Goal: Register for event/course

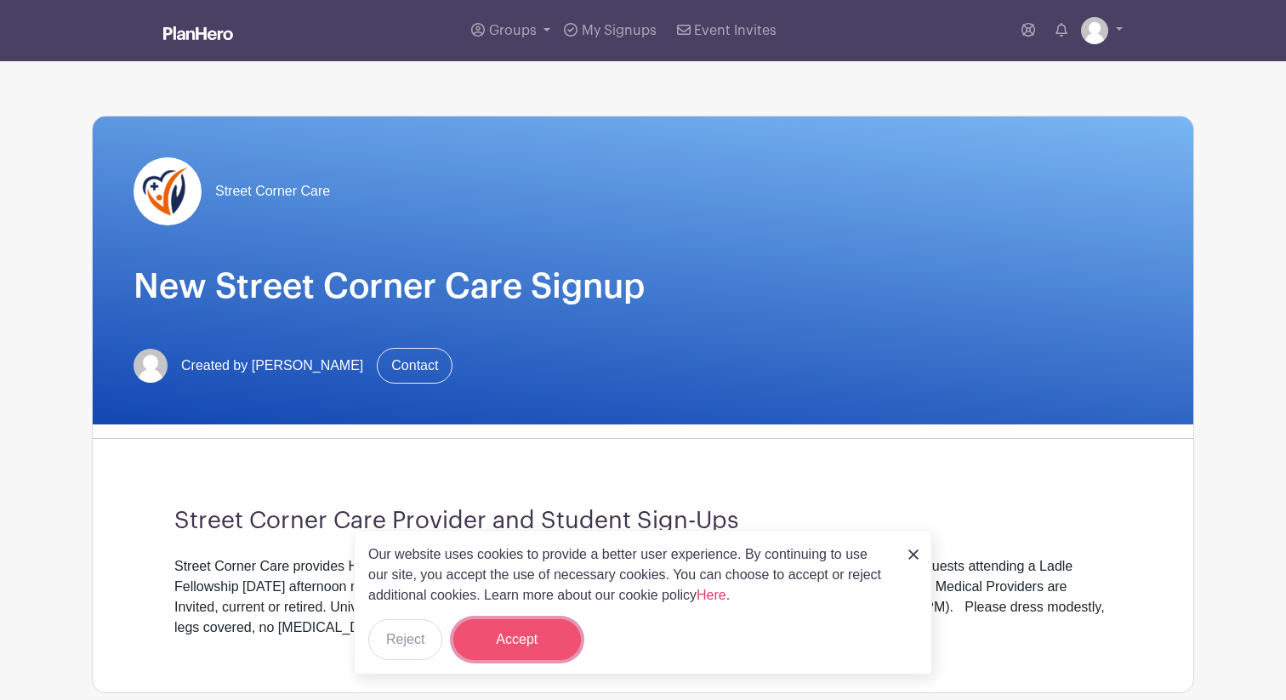
click at [542, 634] on button "Accept" at bounding box center [517, 639] width 128 height 41
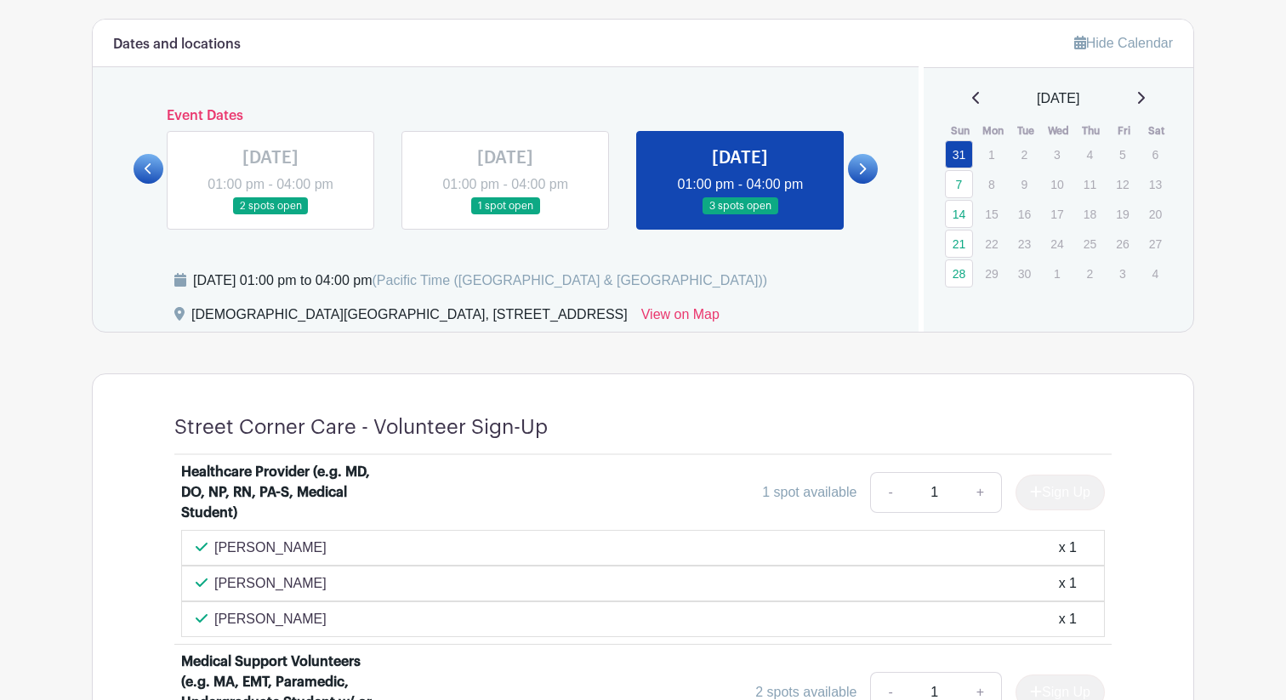
scroll to position [664, 0]
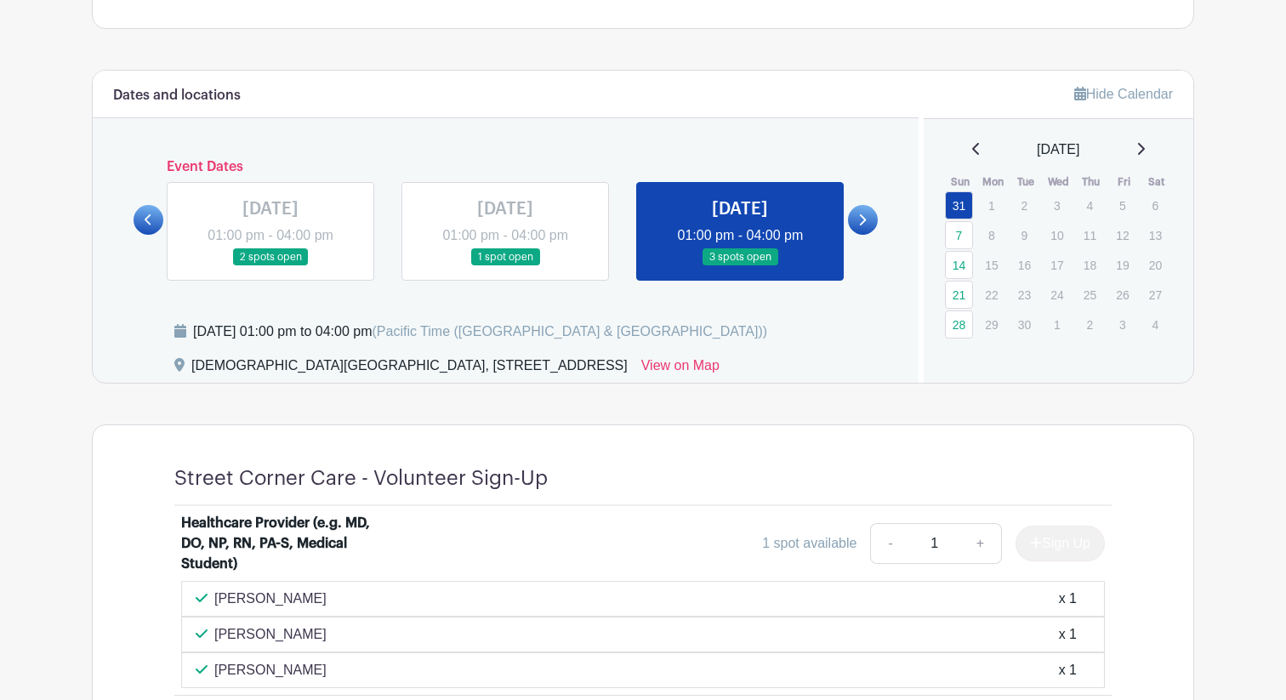
click at [1138, 146] on div "[DATE]" at bounding box center [1059, 150] width 230 height 20
click at [1144, 146] on div "[DATE]" at bounding box center [1059, 150] width 230 height 20
click at [1145, 146] on icon at bounding box center [1140, 149] width 9 height 14
click at [1142, 148] on div "[DATE]" at bounding box center [1059, 150] width 230 height 20
click at [1145, 148] on icon at bounding box center [1140, 149] width 9 height 14
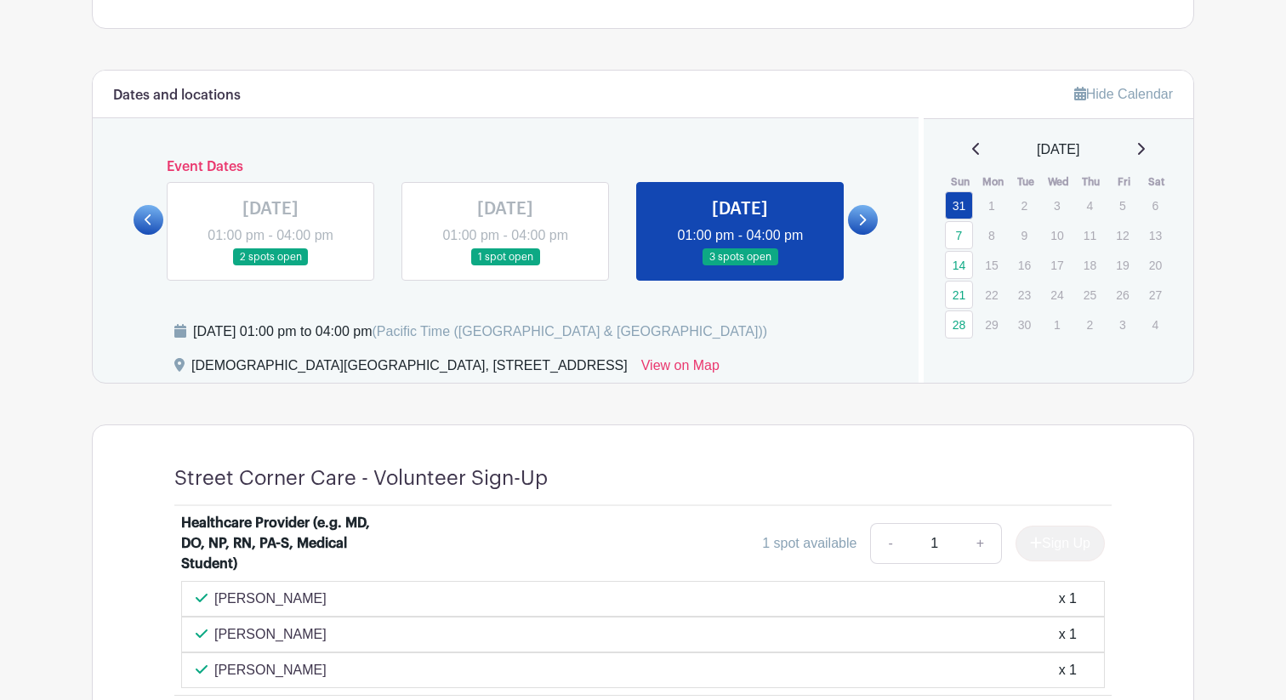
click at [1145, 147] on icon at bounding box center [1141, 149] width 7 height 12
click at [1145, 147] on icon at bounding box center [1140, 149] width 9 height 14
click at [1145, 148] on icon at bounding box center [1140, 149] width 9 height 14
click at [1075, 148] on span "[DATE]" at bounding box center [1058, 150] width 43 height 20
click at [972, 154] on icon at bounding box center [976, 149] width 9 height 14
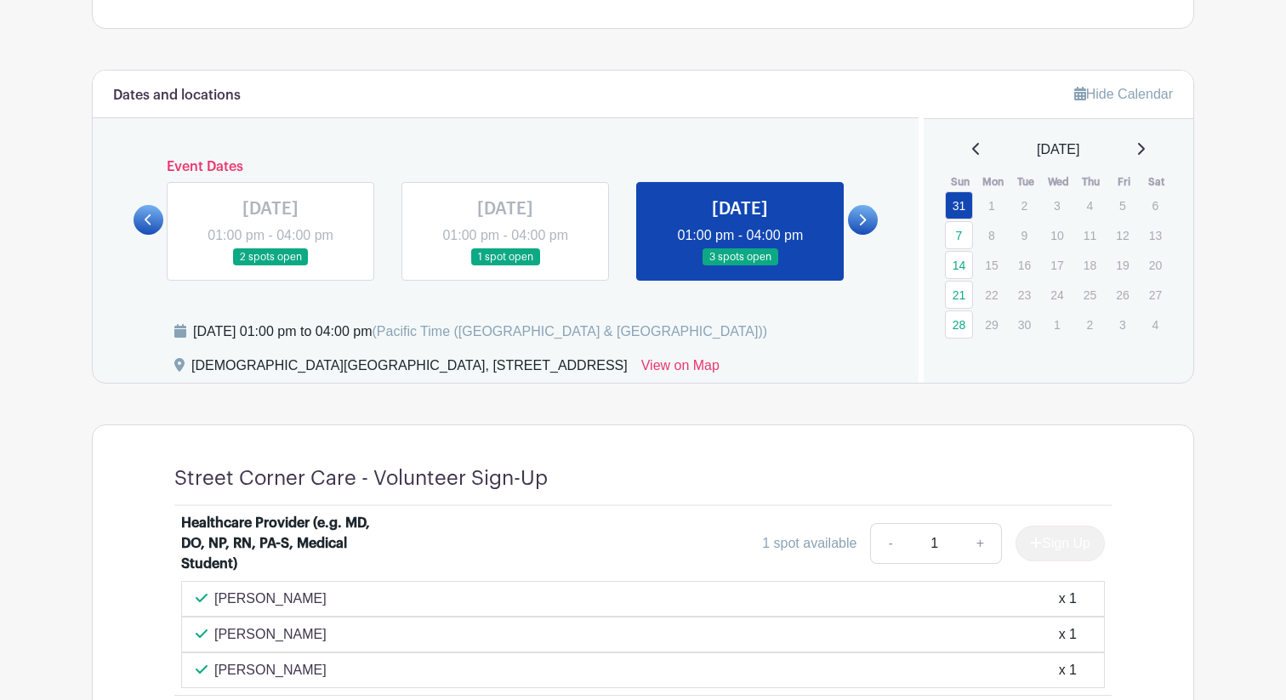
click at [972, 154] on icon at bounding box center [976, 149] width 9 height 14
click at [1145, 150] on icon at bounding box center [1141, 149] width 7 height 12
click at [870, 215] on link at bounding box center [863, 220] width 30 height 30
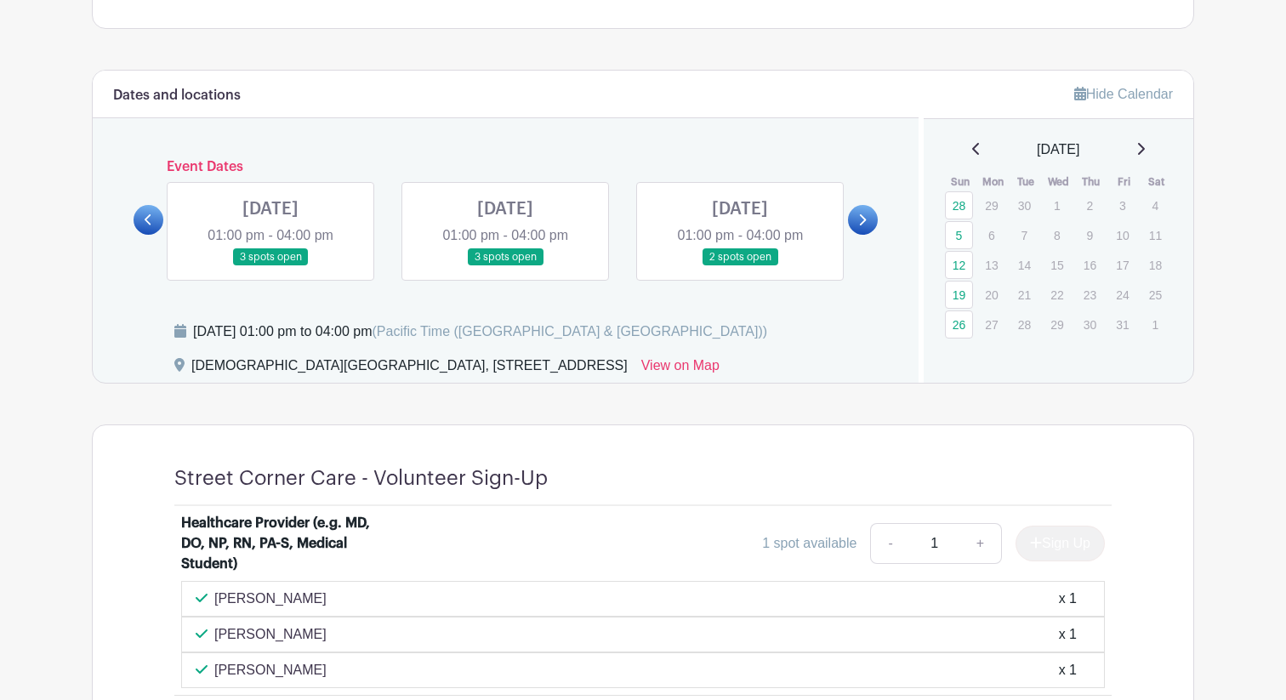
click at [870, 215] on link at bounding box center [863, 220] width 30 height 30
click at [869, 216] on link at bounding box center [863, 220] width 30 height 30
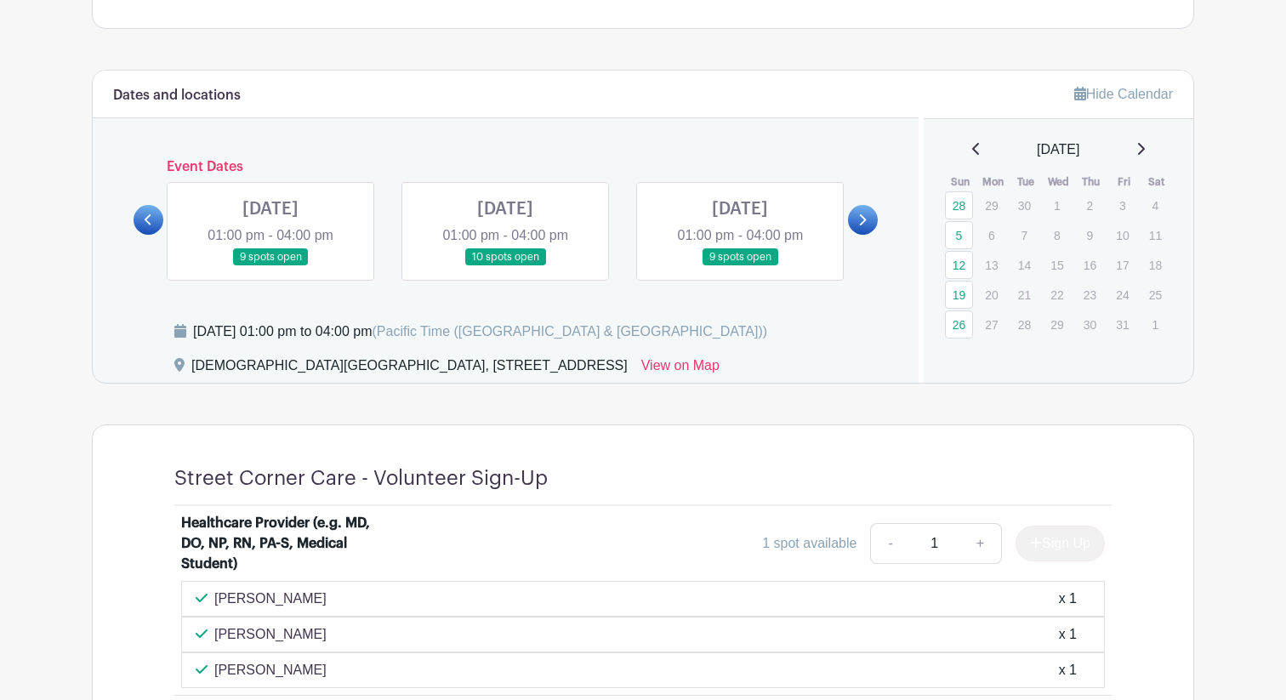
click at [505, 266] on link at bounding box center [505, 266] width 0 height 0
click at [855, 215] on link at bounding box center [863, 220] width 30 height 30
click at [740, 266] on link at bounding box center [740, 266] width 0 height 0
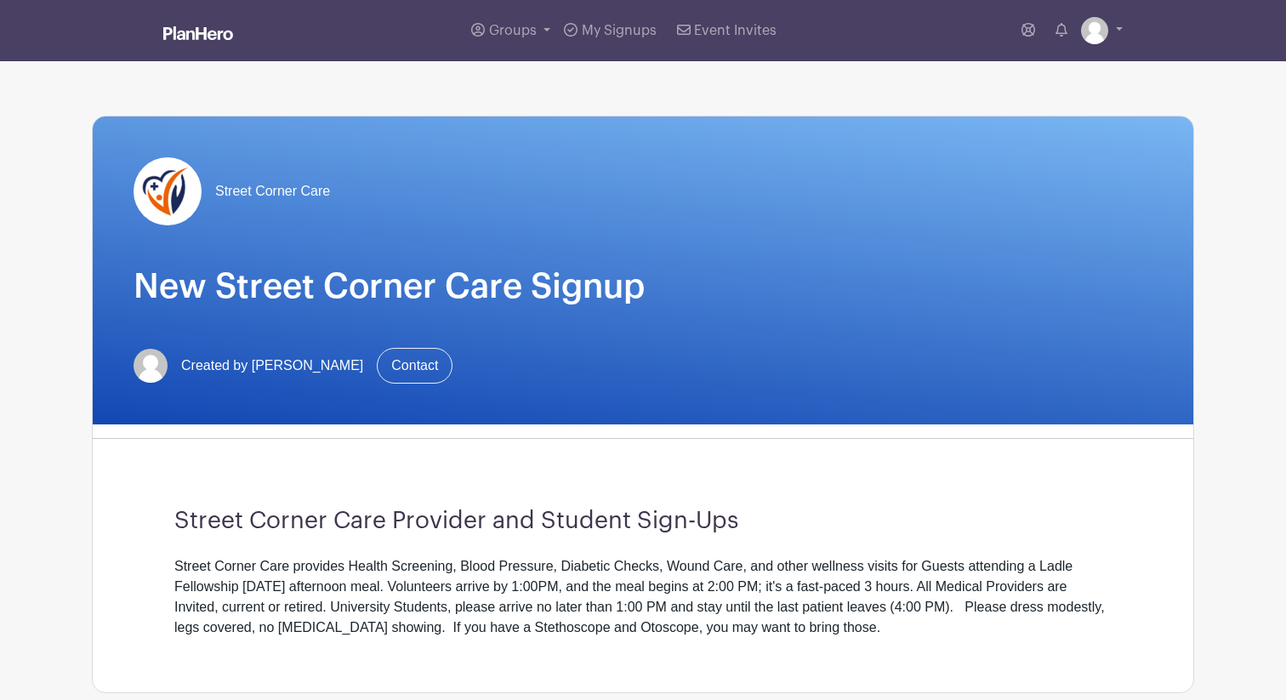
click at [1078, 40] on ul "My account Logout" at bounding box center [1069, 31] width 108 height 34
click at [1092, 38] on img at bounding box center [1094, 30] width 27 height 27
click at [1026, 74] on link "My account" at bounding box center [1055, 70] width 134 height 27
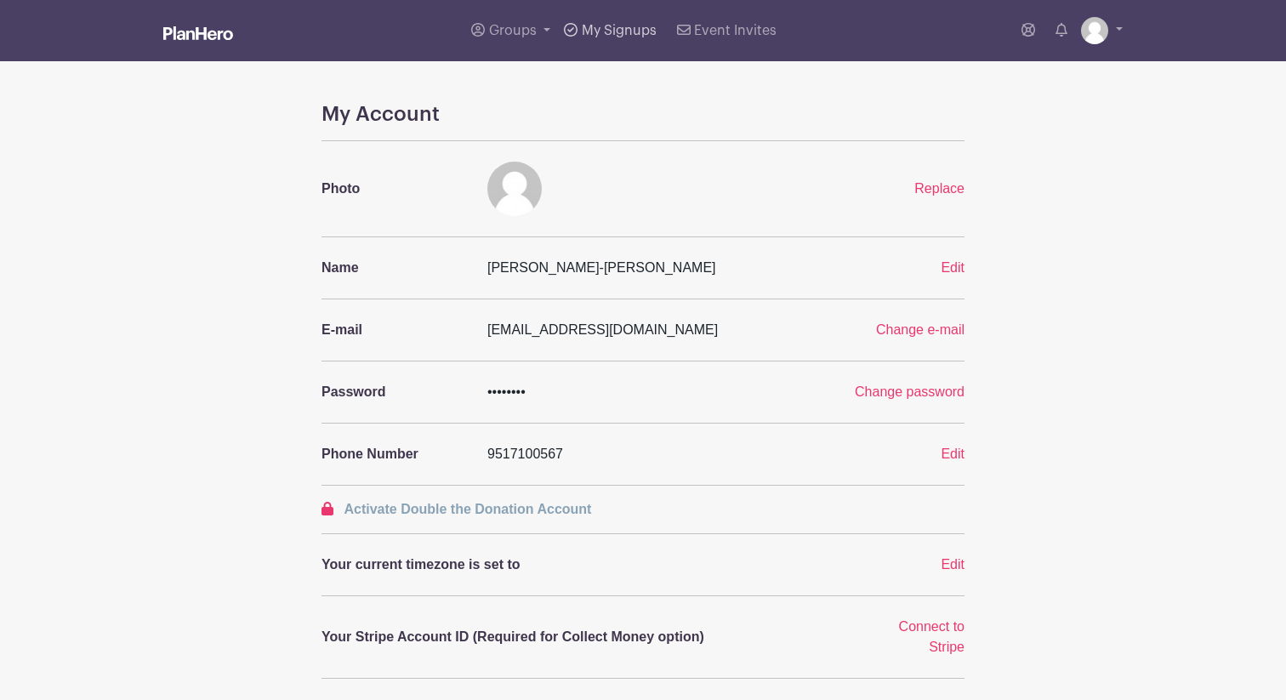
click at [612, 26] on span "My Signups" at bounding box center [619, 31] width 75 height 14
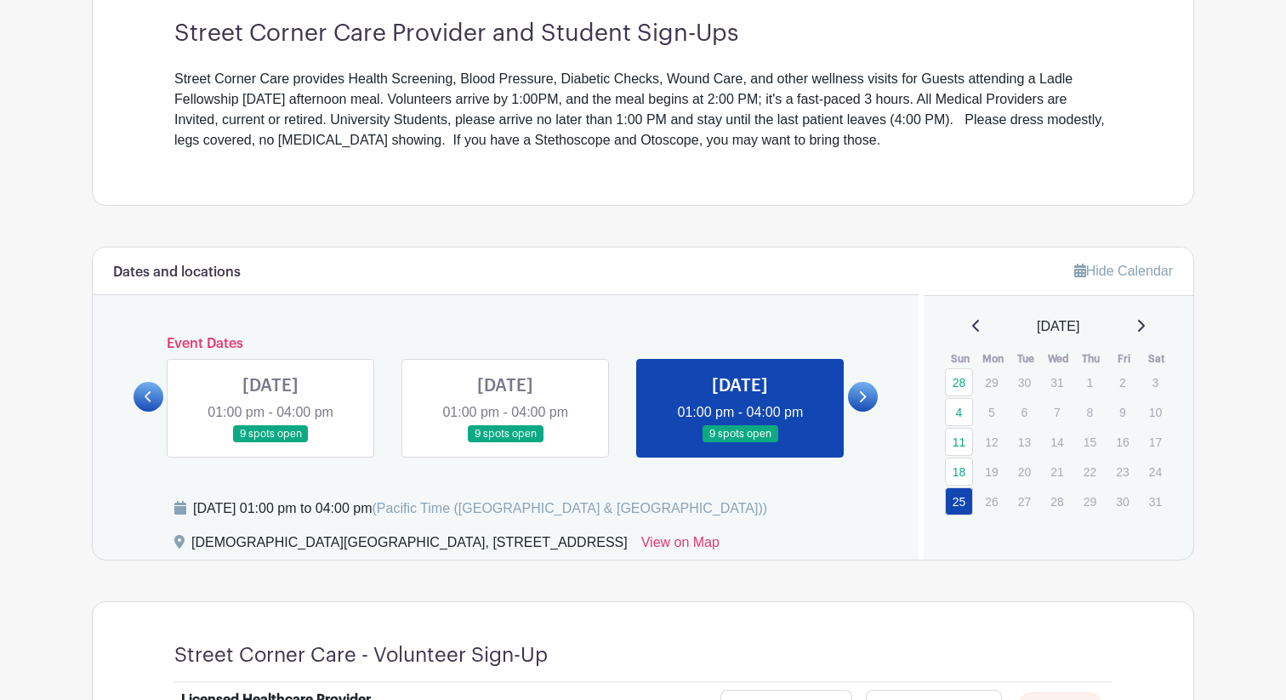
scroll to position [496, 0]
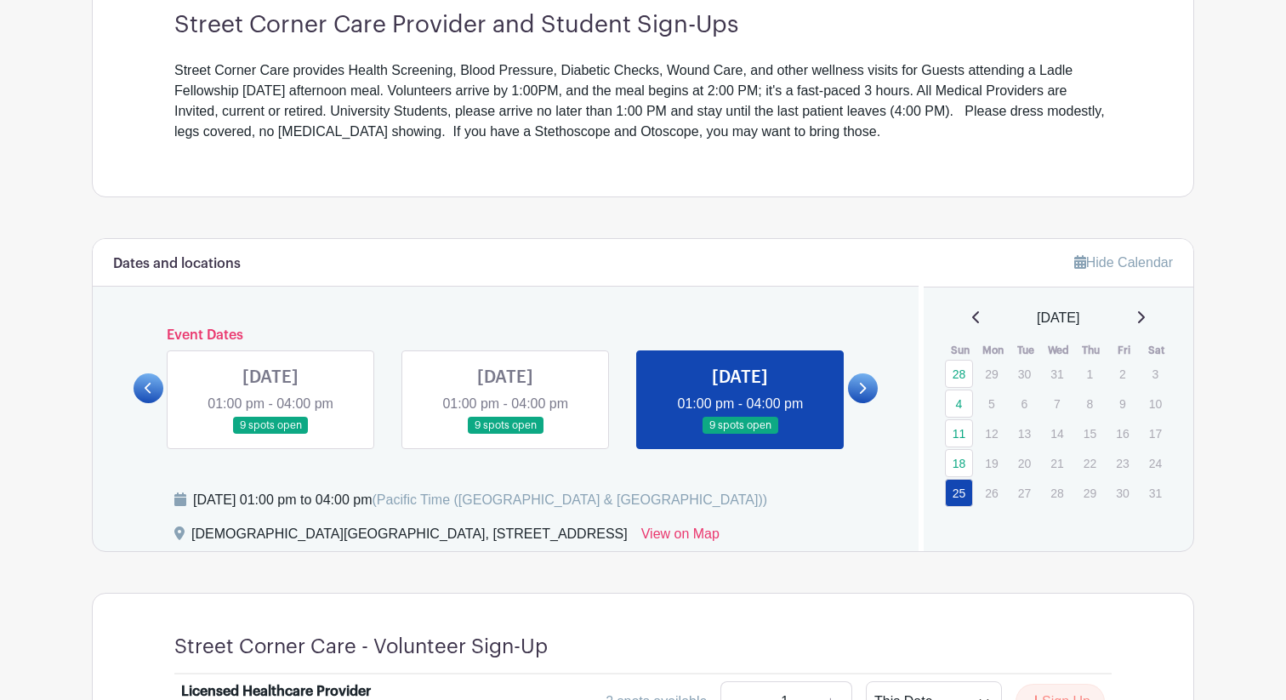
click at [1141, 317] on div "[DATE]" at bounding box center [1059, 318] width 230 height 20
click at [1145, 316] on icon at bounding box center [1140, 317] width 9 height 14
click at [861, 388] on icon at bounding box center [862, 388] width 8 height 13
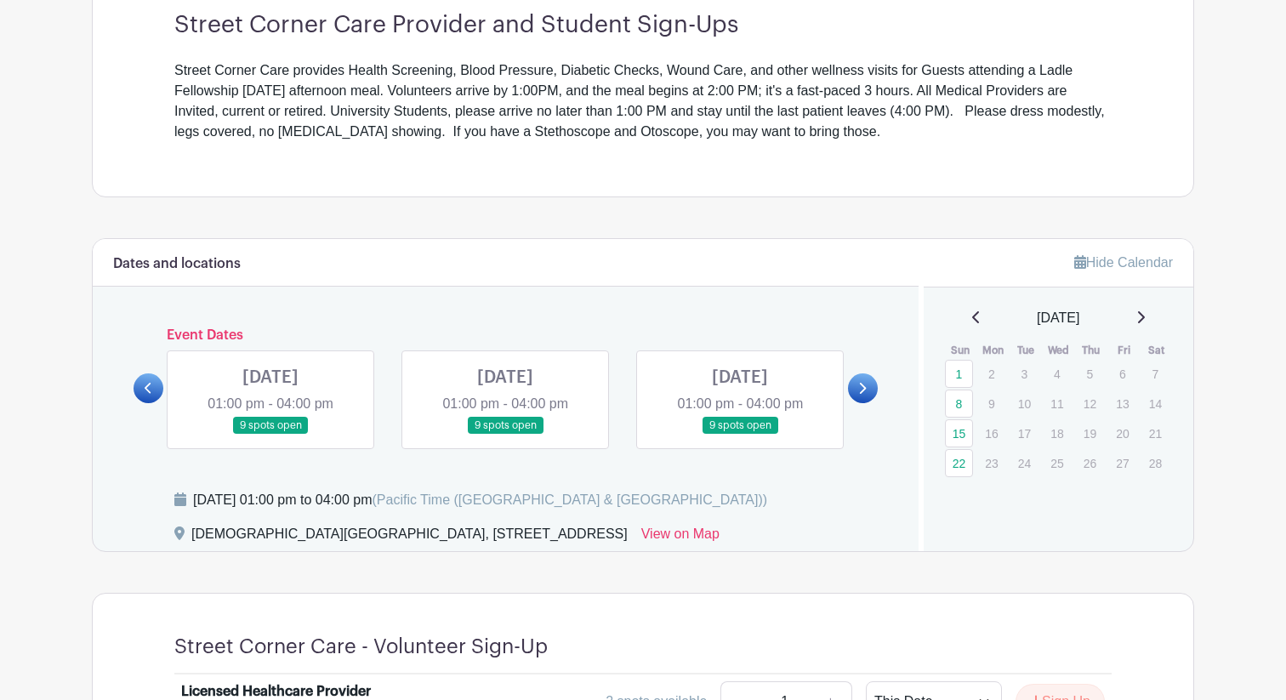
click at [861, 388] on icon at bounding box center [862, 388] width 8 height 13
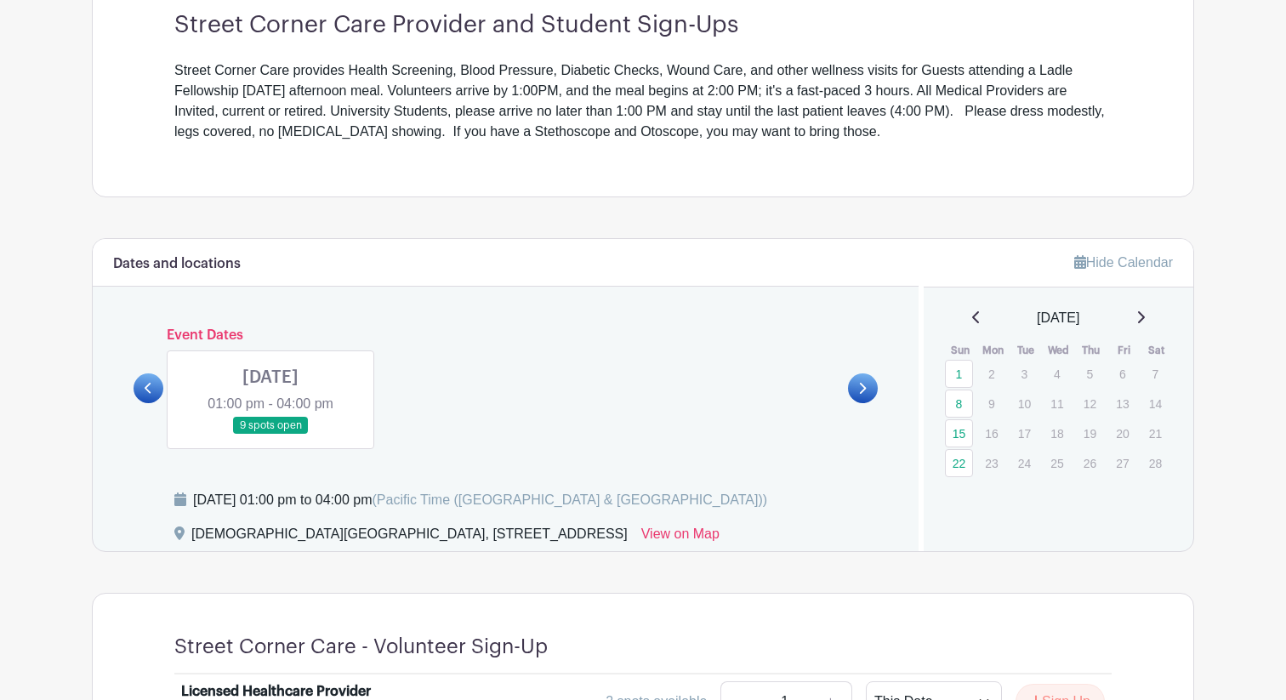
click at [859, 388] on icon at bounding box center [862, 388] width 8 height 13
click at [271, 435] on link at bounding box center [271, 435] width 0 height 0
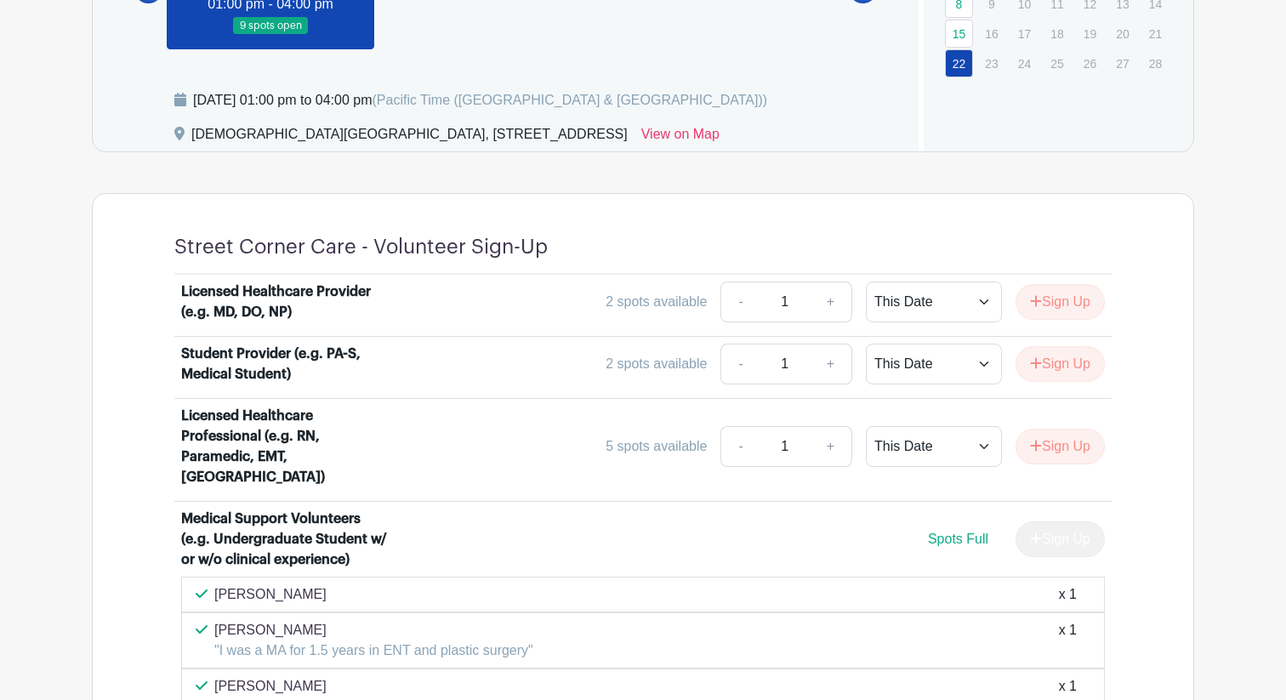
scroll to position [895, 0]
